Goal: Information Seeking & Learning: Learn about a topic

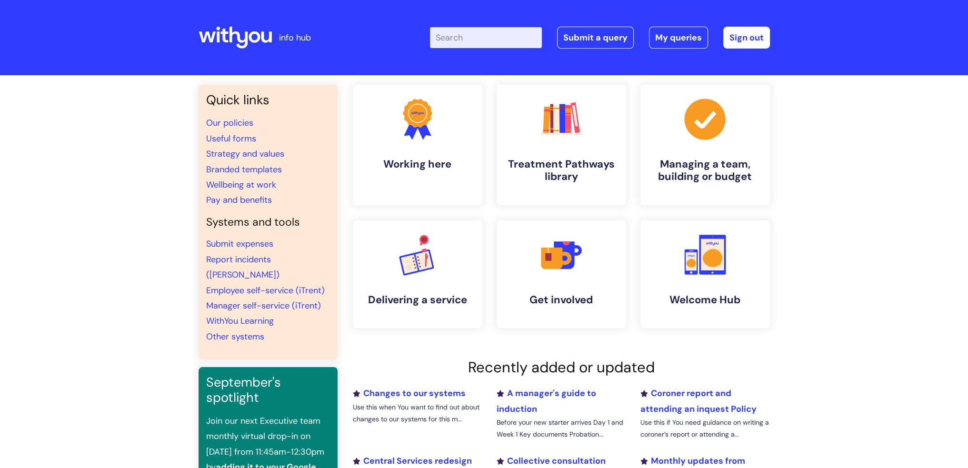
click at [474, 40] on input "Enter your search term here..." at bounding box center [486, 37] width 112 height 21
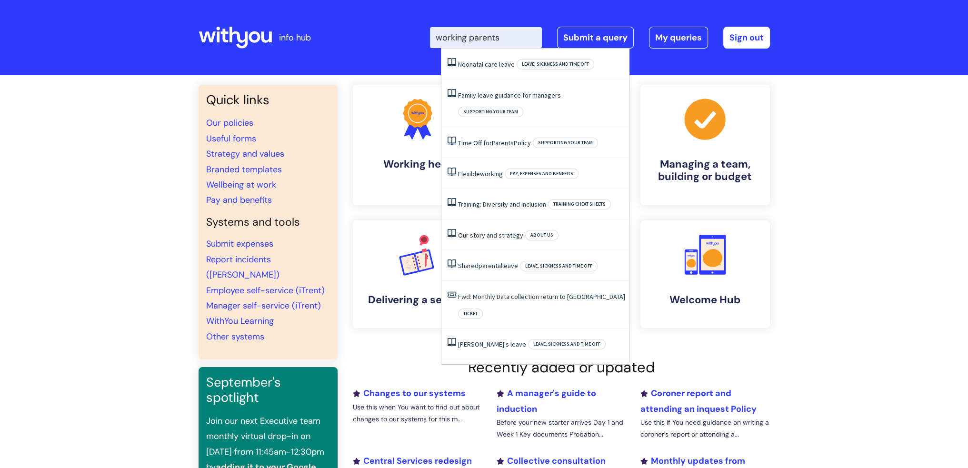
type input "working parents"
click button "Search" at bounding box center [0, 0] width 0 height 0
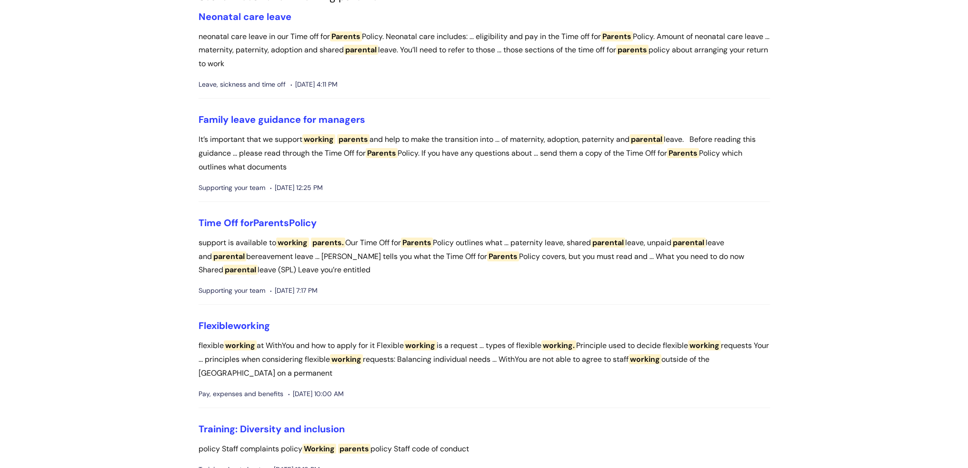
scroll to position [95, 0]
click at [272, 221] on span "Parents" at bounding box center [271, 222] width 36 height 12
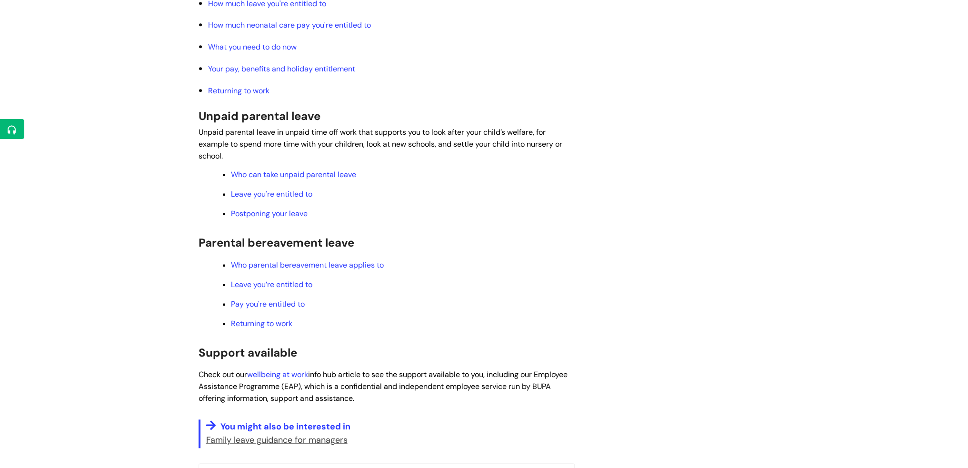
scroll to position [1190, 0]
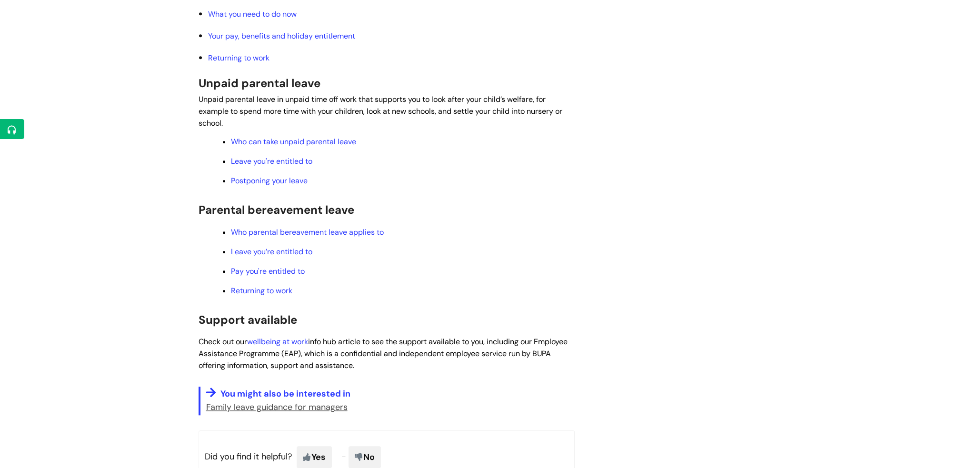
click at [292, 413] on u "Family leave guidance for managers" at bounding box center [276, 406] width 141 height 11
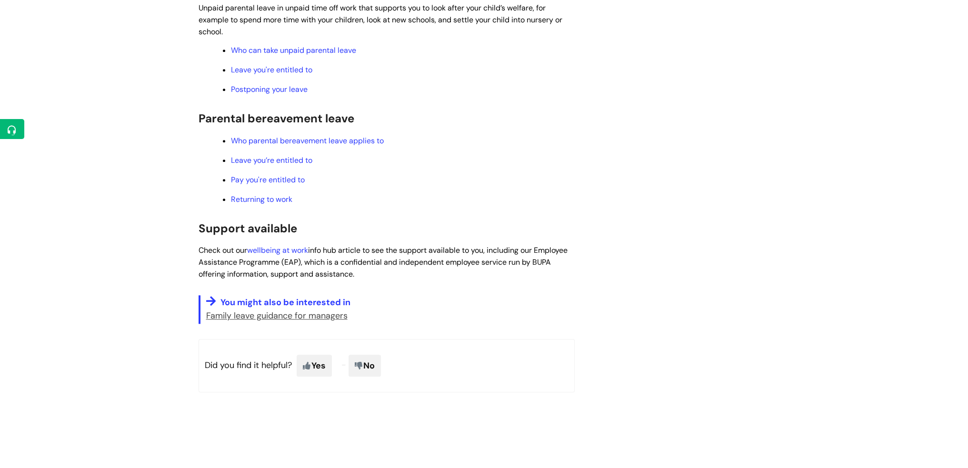
scroll to position [1381, 0]
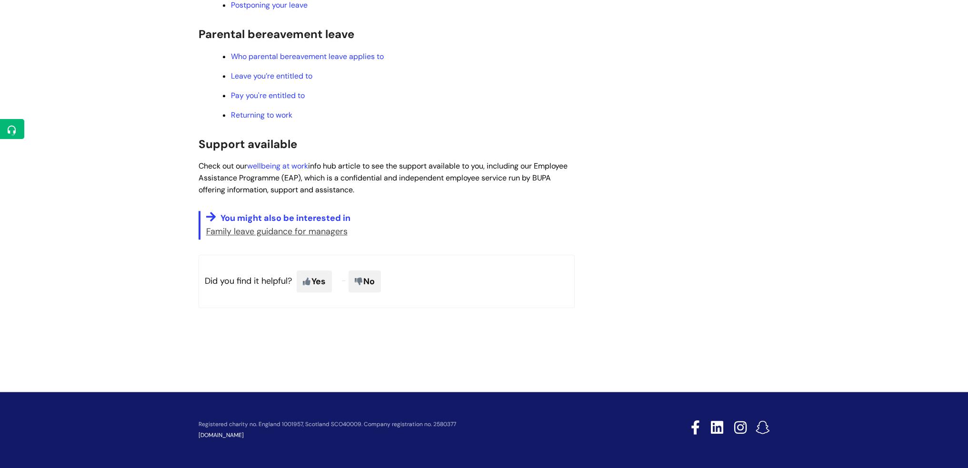
click at [290, 237] on u "Family leave guidance for managers" at bounding box center [276, 231] width 141 height 11
click at [291, 236] on u "Family leave guidance for managers" at bounding box center [276, 231] width 141 height 11
